Goal: Information Seeking & Learning: Learn about a topic

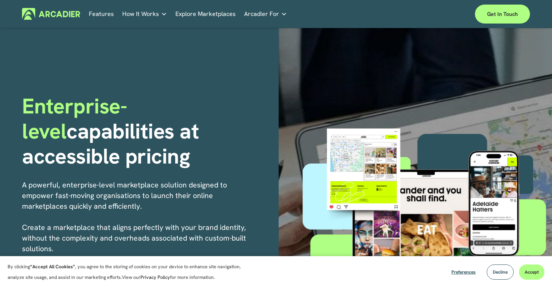
click at [201, 14] on link "Explore Marketplaces" at bounding box center [205, 14] width 60 height 12
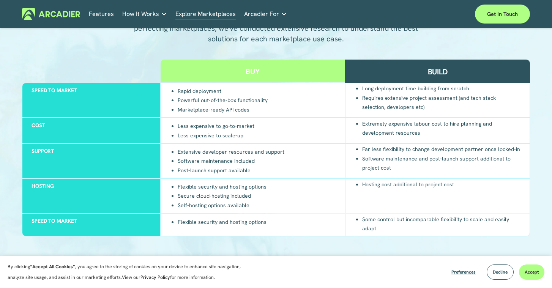
scroll to position [708, 0]
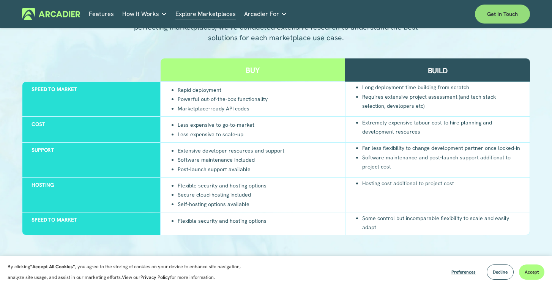
click at [493, 17] on link "Get in touch" at bounding box center [502, 14] width 55 height 19
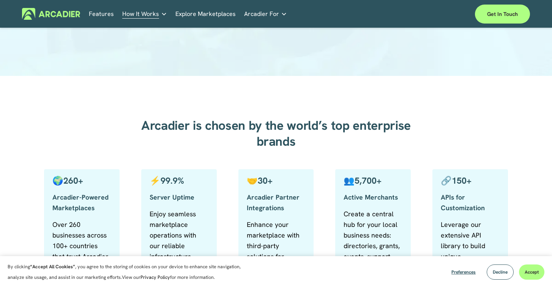
scroll to position [90, 0]
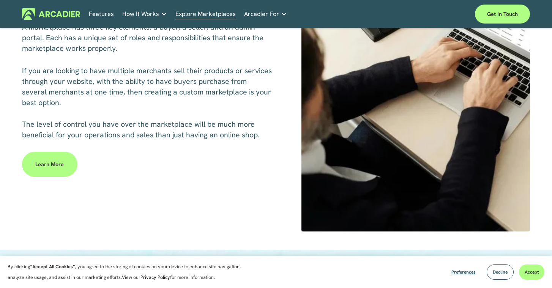
scroll to position [282, 0]
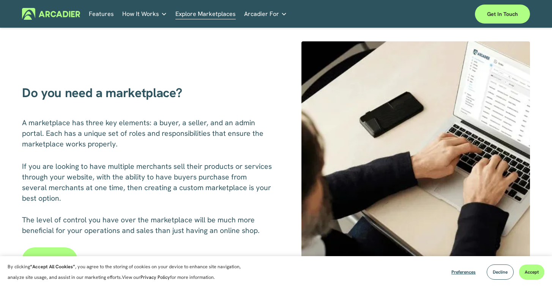
click at [99, 17] on link "Features" at bounding box center [101, 14] width 25 height 12
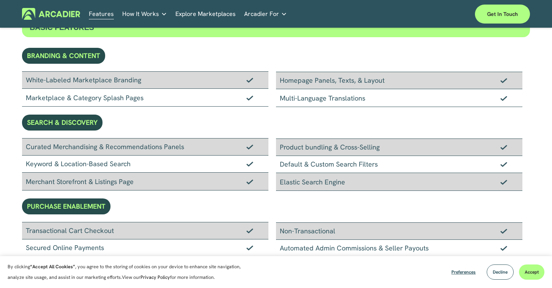
scroll to position [54, 0]
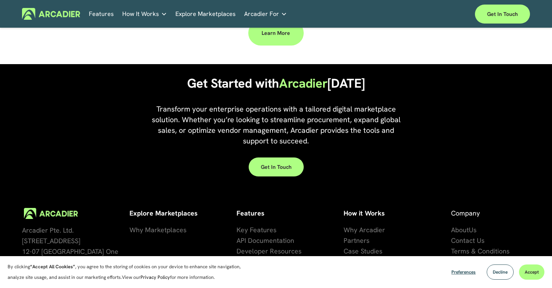
scroll to position [1600, 0]
